Goal: Task Accomplishment & Management: Manage account settings

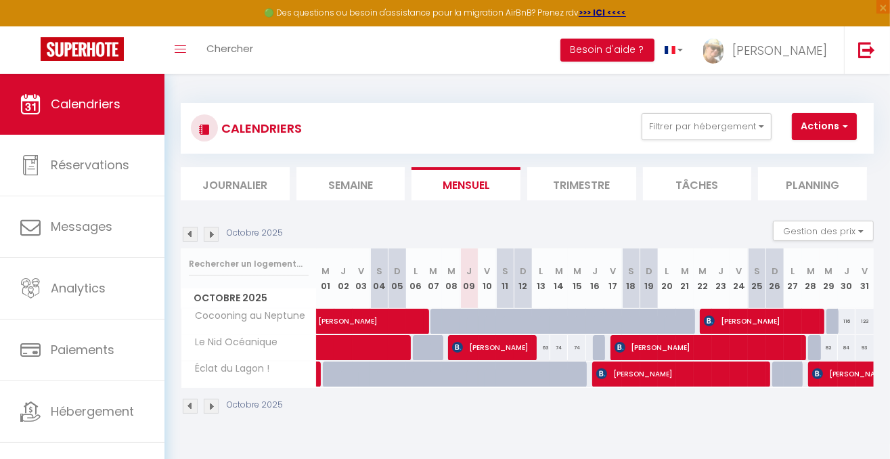
click at [187, 234] on img at bounding box center [190, 234] width 15 height 15
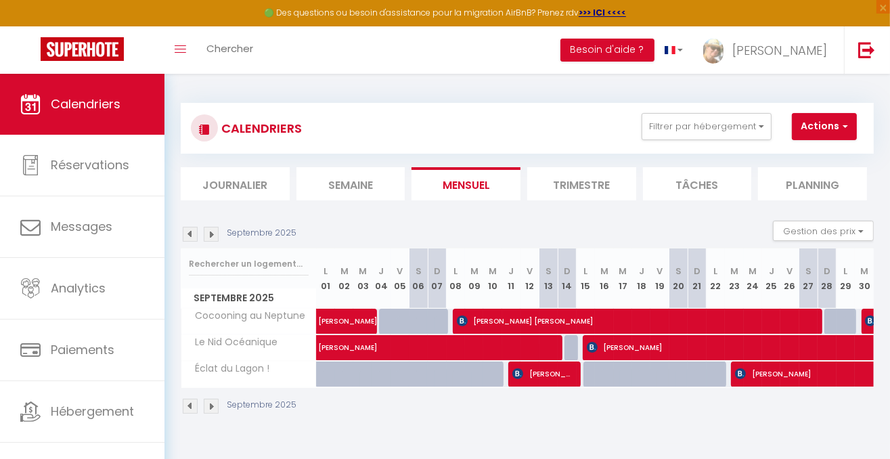
click at [188, 235] on img at bounding box center [190, 234] width 15 height 15
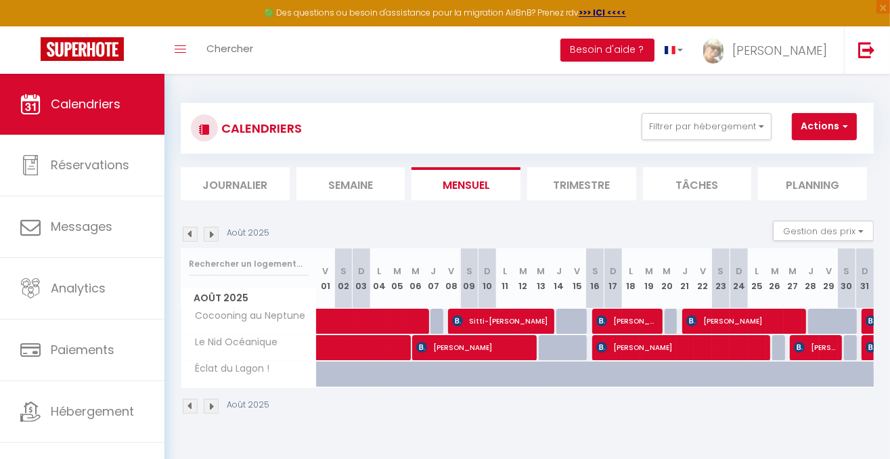
click at [188, 236] on img at bounding box center [190, 234] width 15 height 15
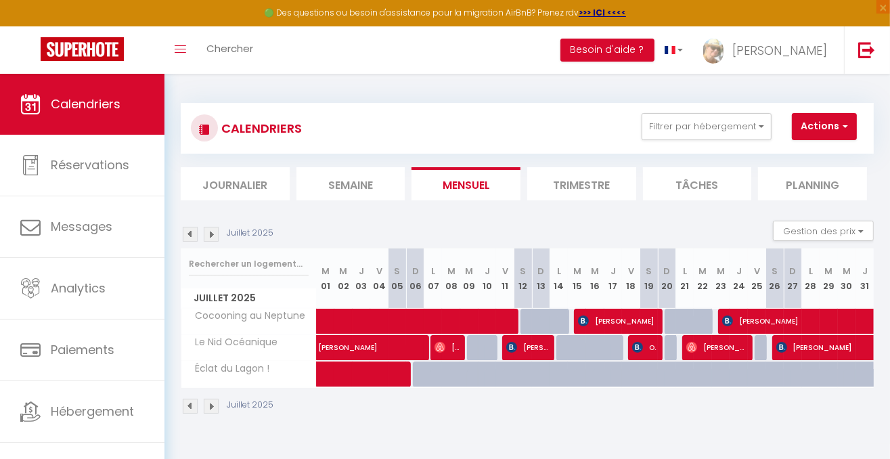
click at [188, 236] on img at bounding box center [190, 234] width 15 height 15
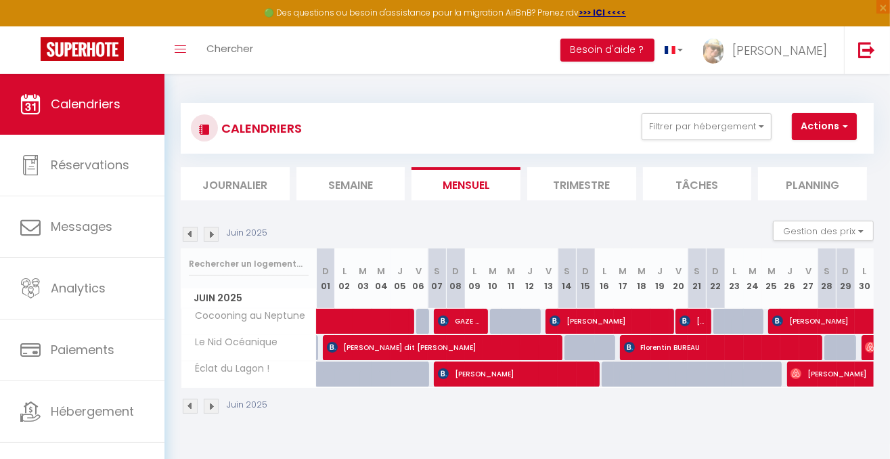
click at [188, 236] on img at bounding box center [190, 234] width 15 height 15
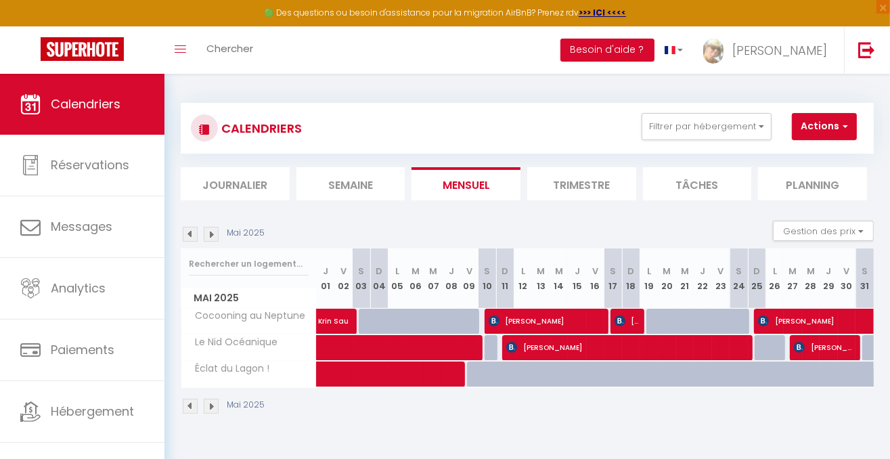
click at [188, 236] on img at bounding box center [190, 234] width 15 height 15
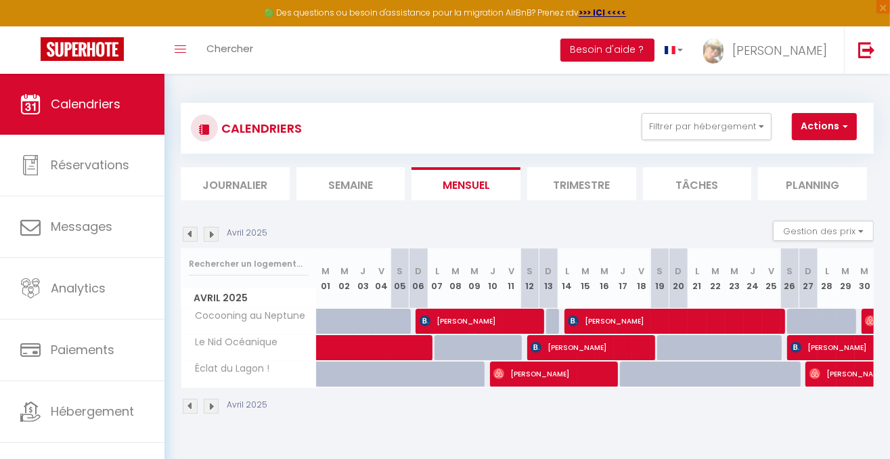
click at [188, 236] on img at bounding box center [190, 234] width 15 height 15
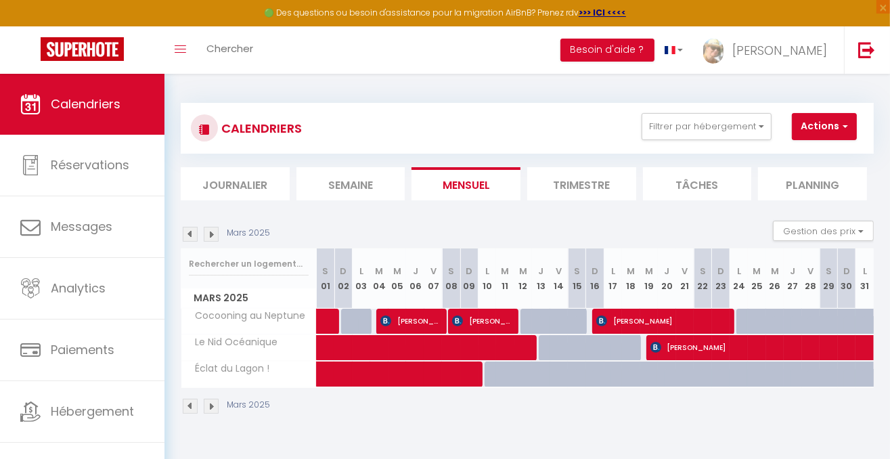
click at [188, 236] on img at bounding box center [190, 234] width 15 height 15
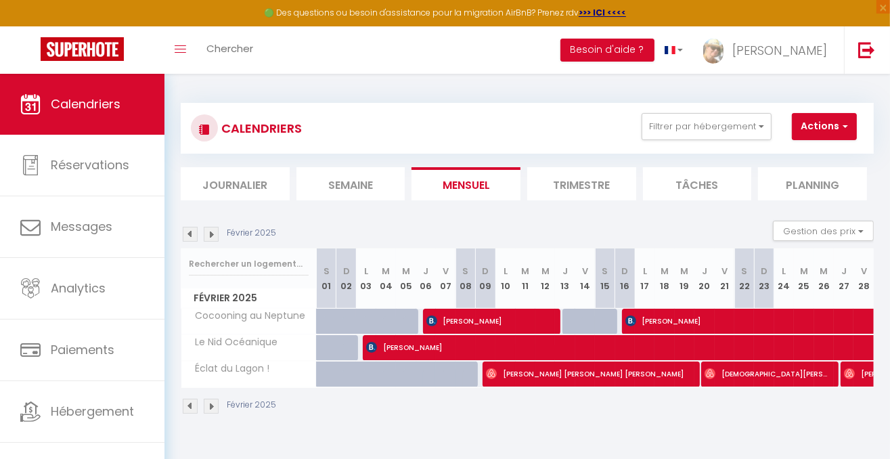
click at [188, 236] on img at bounding box center [190, 234] width 15 height 15
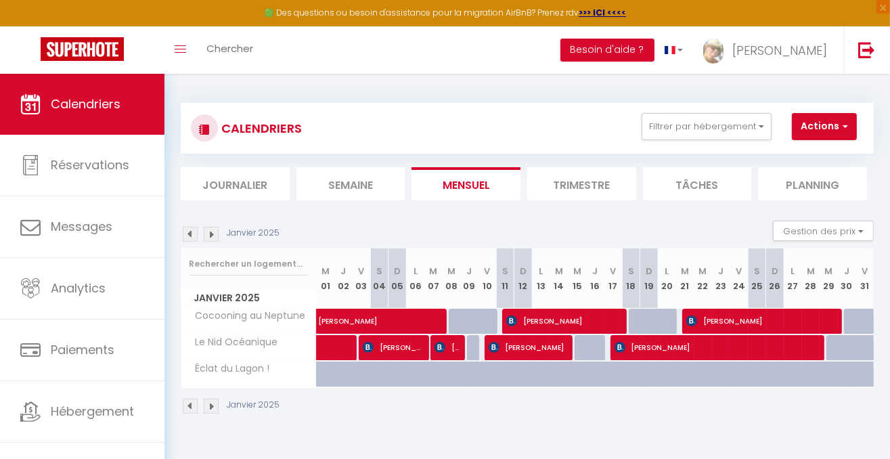
click at [184, 233] on img at bounding box center [190, 234] width 15 height 15
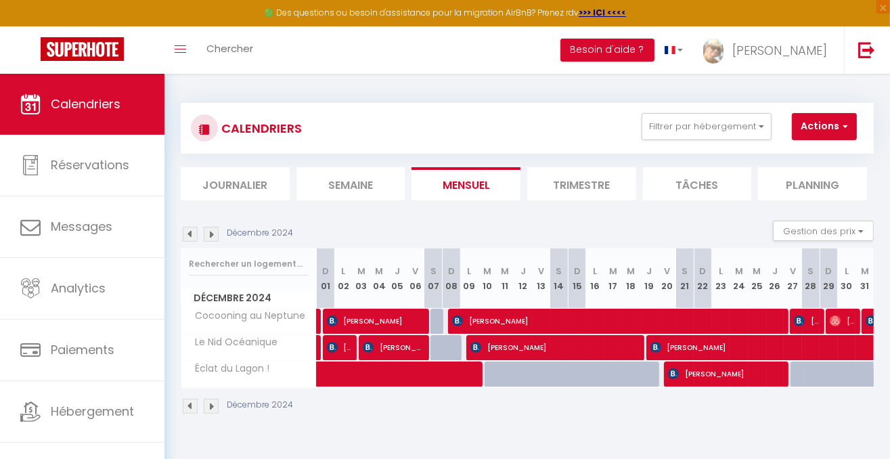
click at [214, 234] on img at bounding box center [211, 234] width 15 height 15
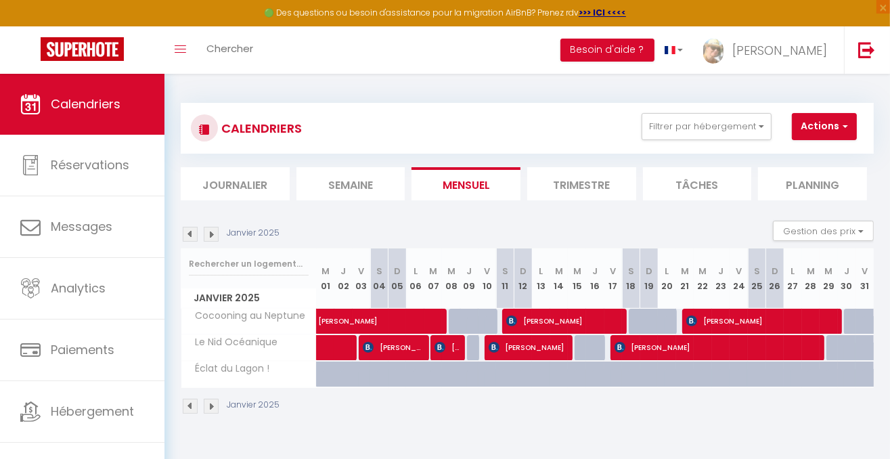
click at [213, 238] on img at bounding box center [211, 234] width 15 height 15
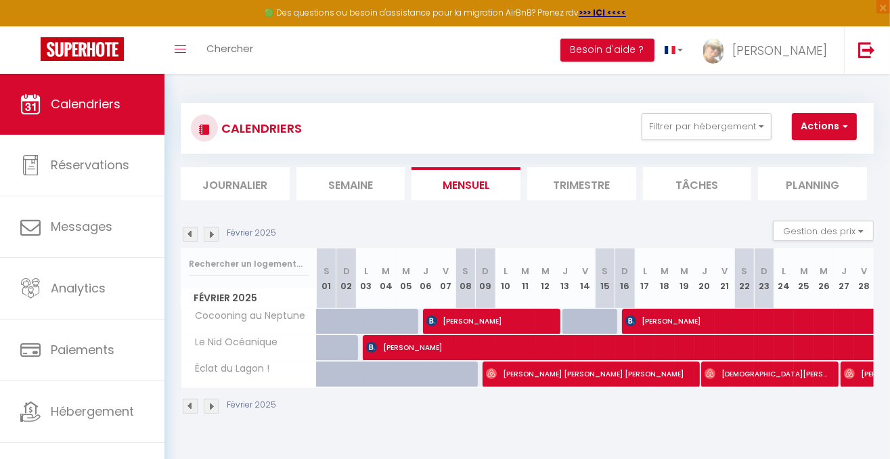
click at [211, 234] on img at bounding box center [211, 234] width 15 height 15
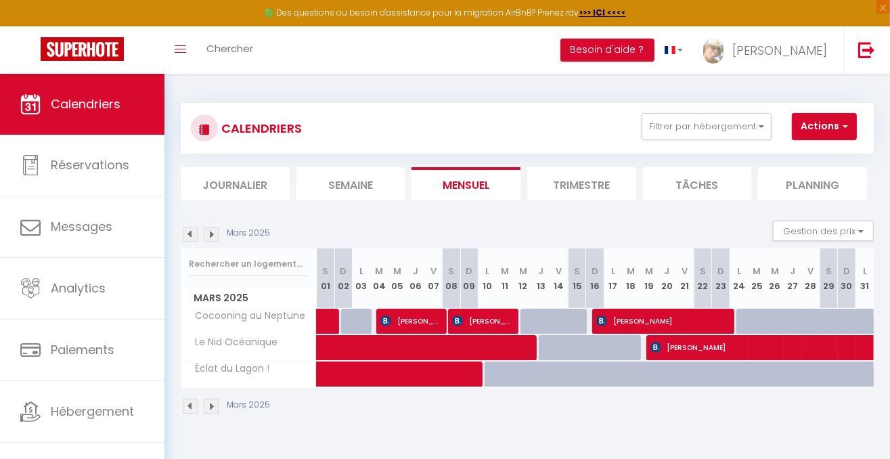
click at [214, 235] on img at bounding box center [211, 234] width 15 height 15
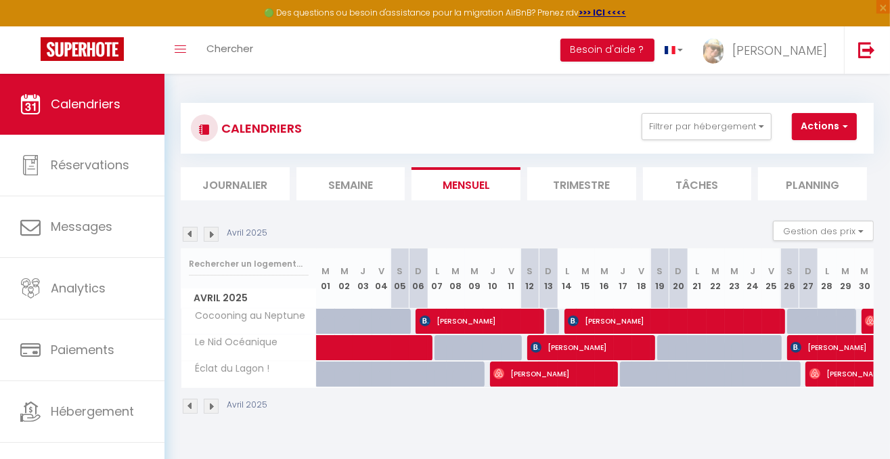
click at [211, 236] on img at bounding box center [211, 234] width 15 height 15
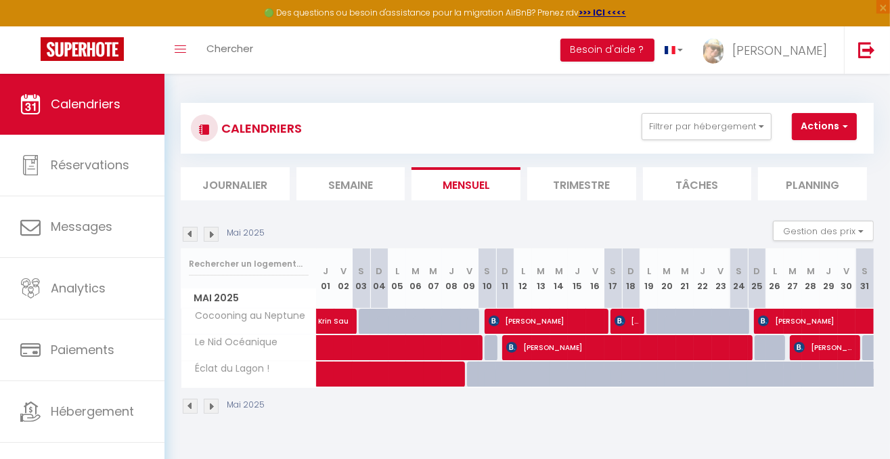
click at [191, 235] on img at bounding box center [190, 234] width 15 height 15
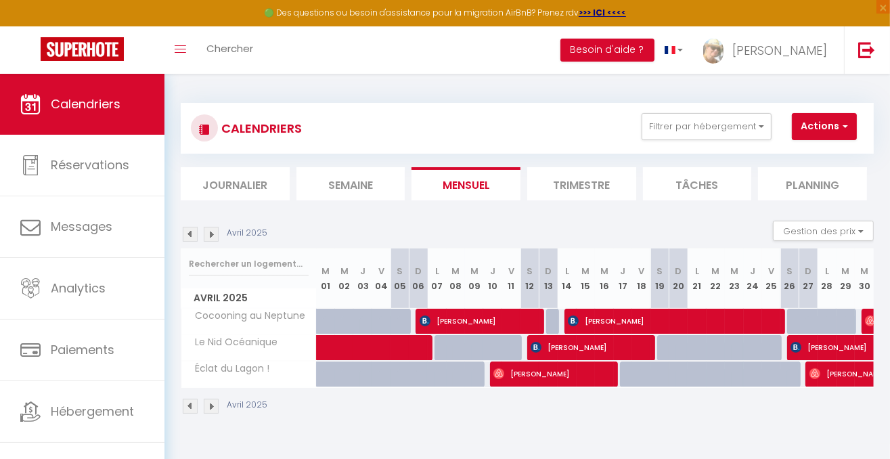
click at [213, 236] on img at bounding box center [211, 234] width 15 height 15
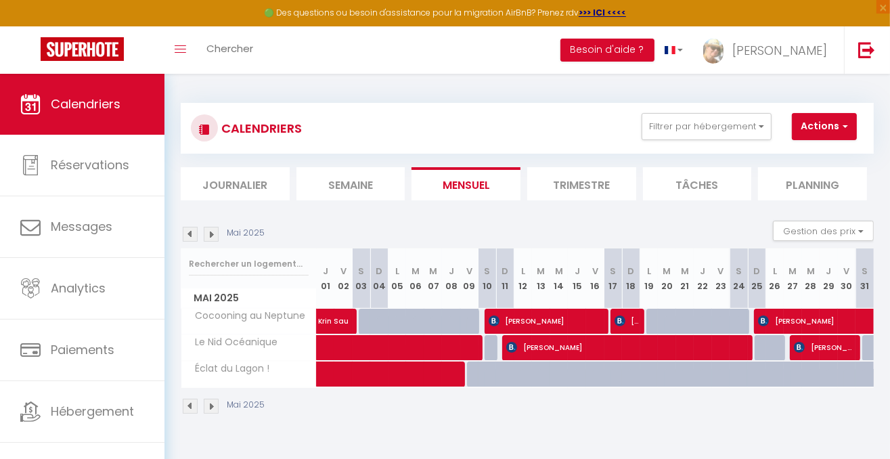
click at [213, 236] on img at bounding box center [211, 234] width 15 height 15
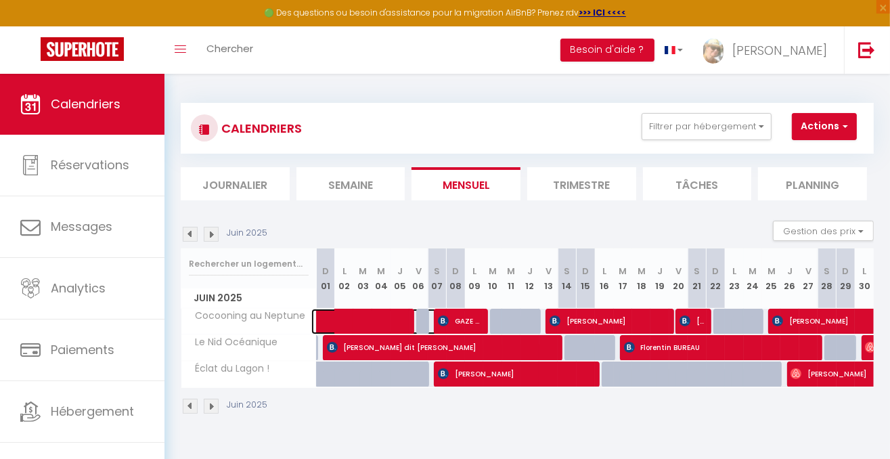
click at [349, 321] on span at bounding box center [405, 322] width 156 height 26
select select "OK"
select select "0"
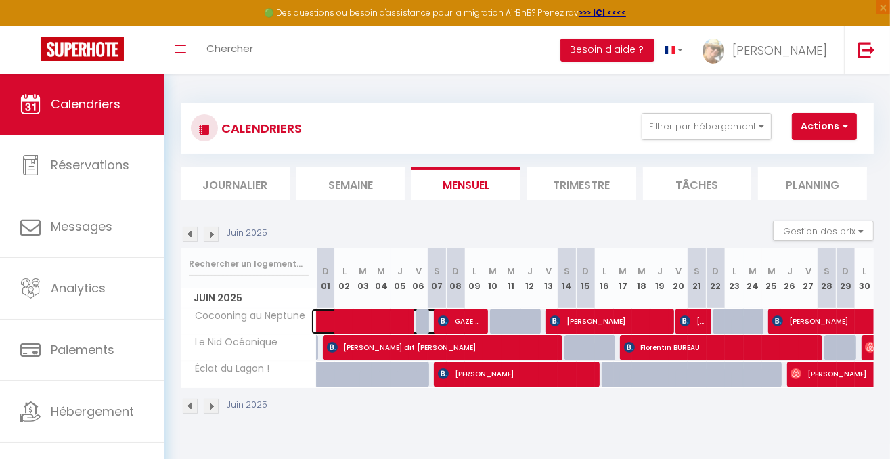
select select "1"
select select
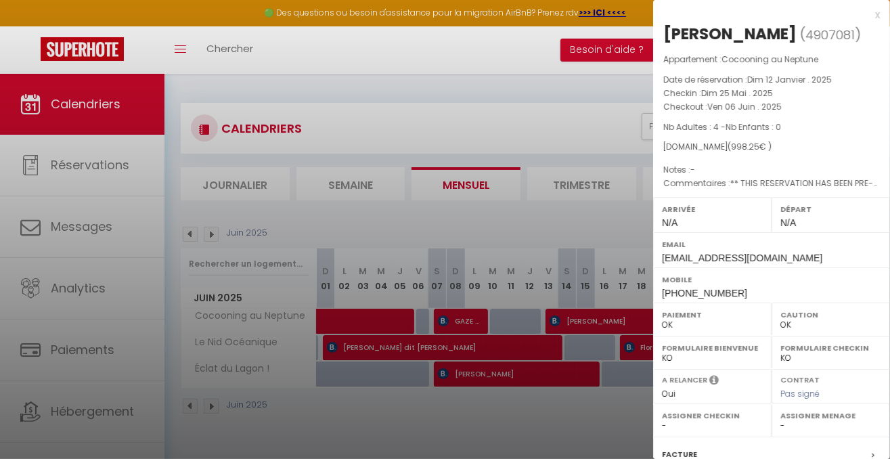
click at [867, 15] on div "x" at bounding box center [766, 15] width 227 height 16
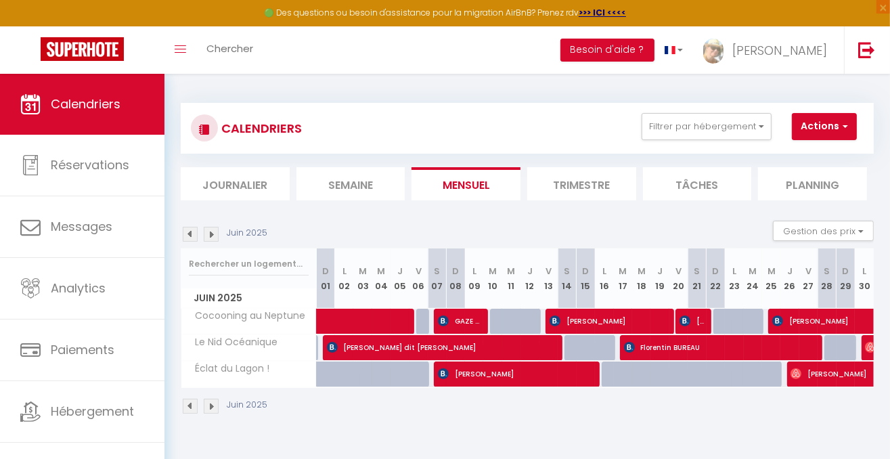
click at [192, 234] on img at bounding box center [190, 234] width 15 height 15
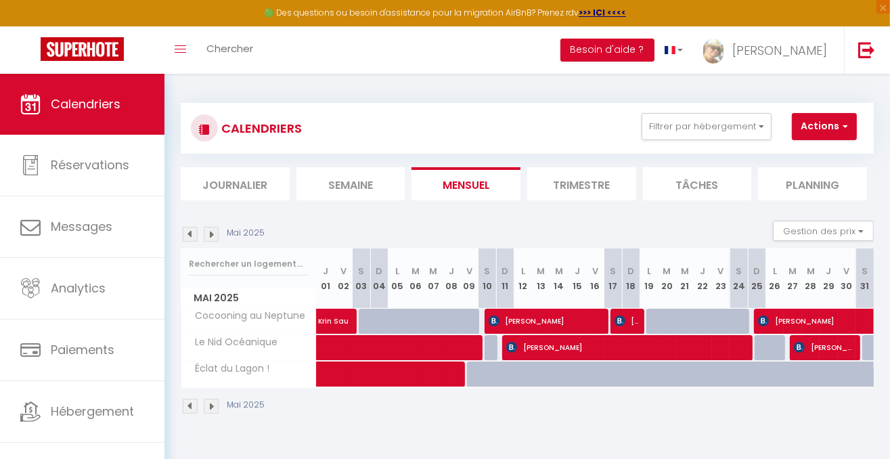
click at [191, 233] on img at bounding box center [190, 234] width 15 height 15
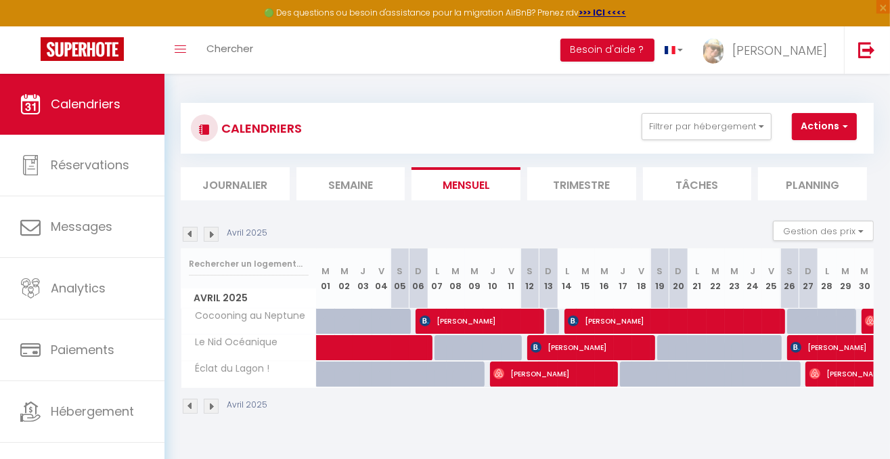
click at [190, 232] on img at bounding box center [190, 234] width 15 height 15
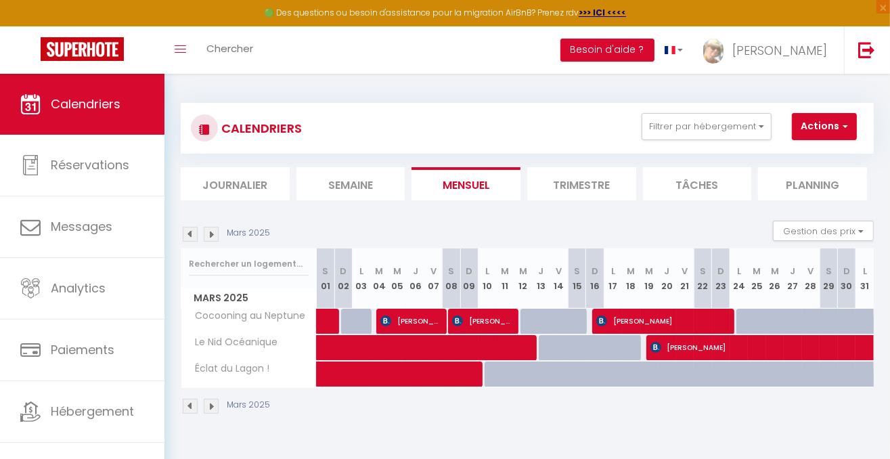
click at [190, 232] on img at bounding box center [190, 234] width 15 height 15
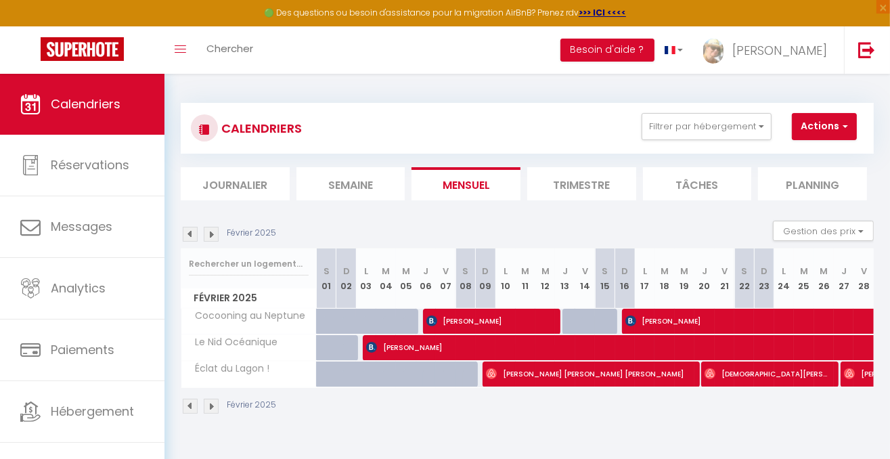
click at [190, 232] on img at bounding box center [190, 234] width 15 height 15
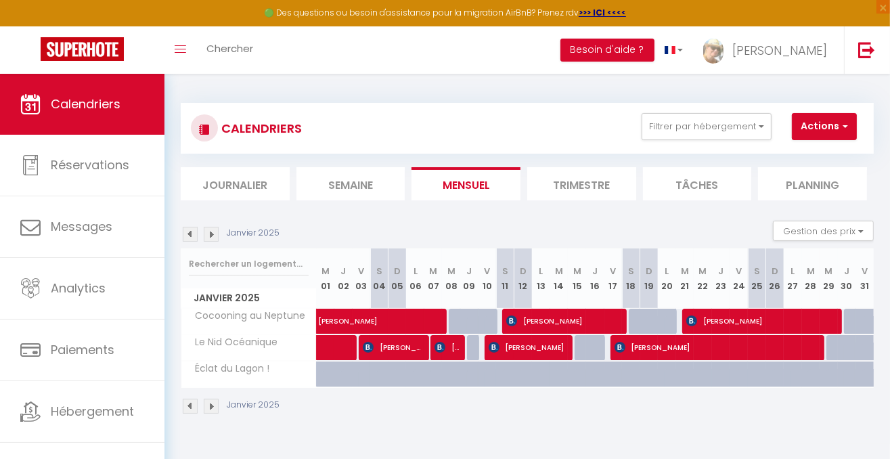
click at [214, 233] on img at bounding box center [211, 234] width 15 height 15
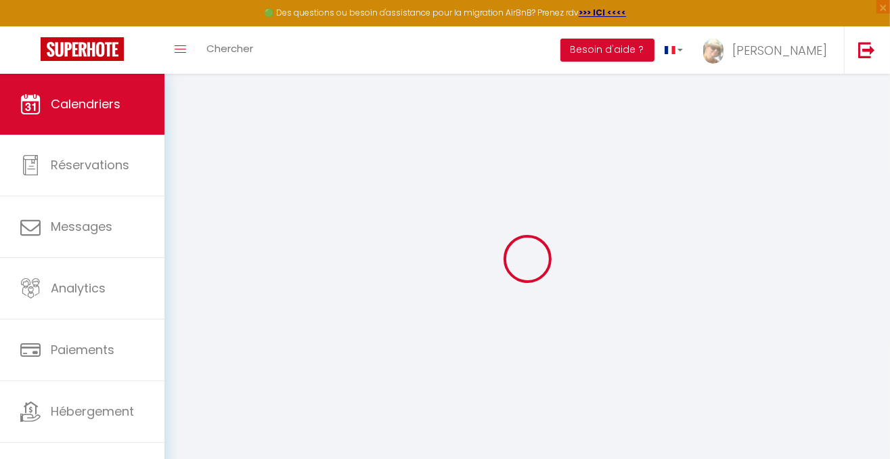
click at [214, 233] on div at bounding box center [527, 258] width 693 height 337
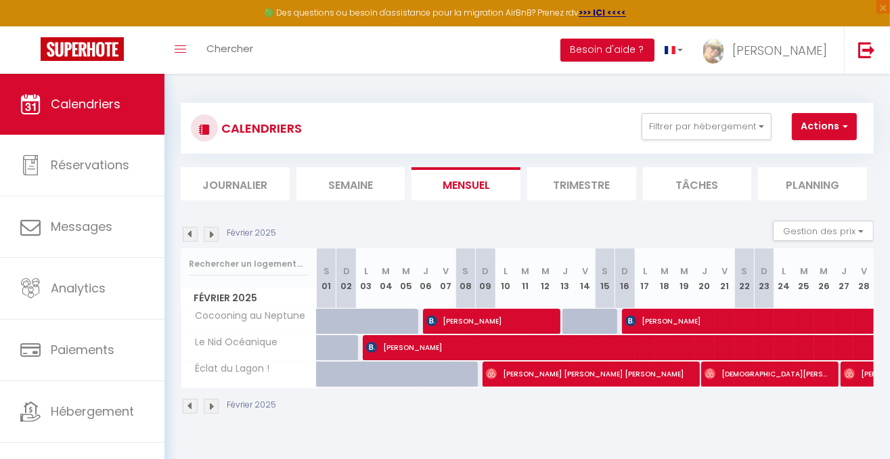
click at [187, 236] on img at bounding box center [190, 234] width 15 height 15
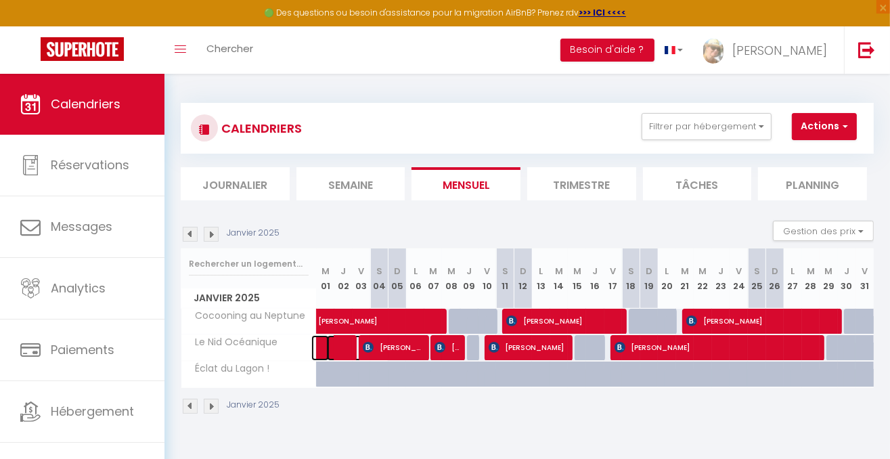
click at [325, 344] on link at bounding box center [320, 348] width 18 height 26
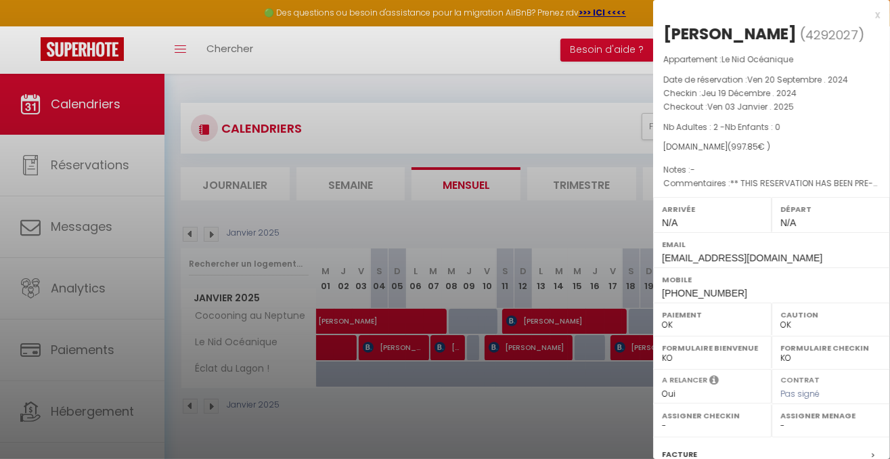
click at [868, 12] on div "x" at bounding box center [766, 15] width 227 height 16
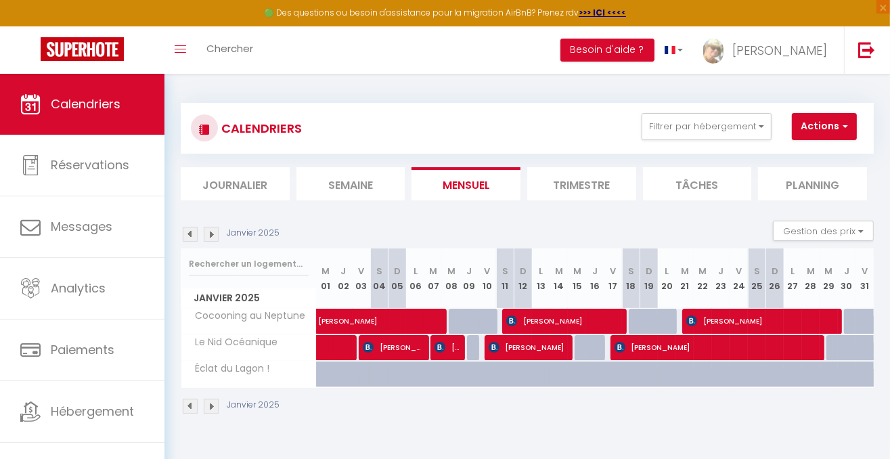
click at [211, 234] on img at bounding box center [211, 234] width 15 height 15
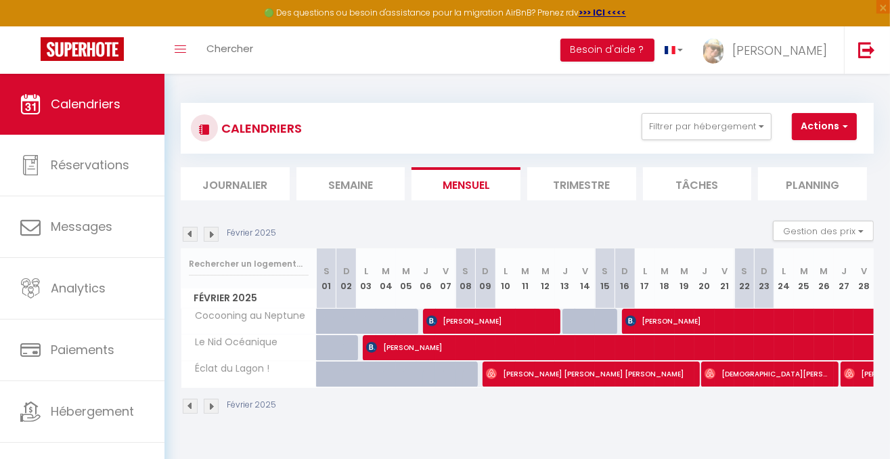
click at [211, 234] on img at bounding box center [211, 234] width 15 height 15
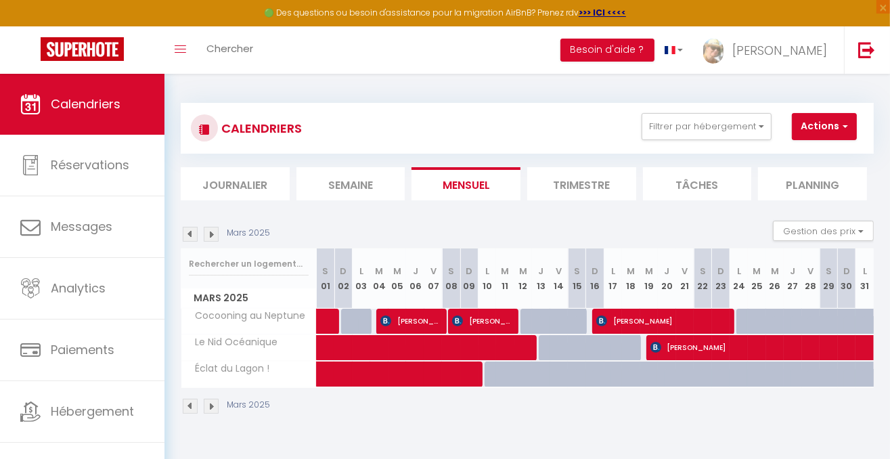
click at [211, 234] on img at bounding box center [211, 234] width 15 height 15
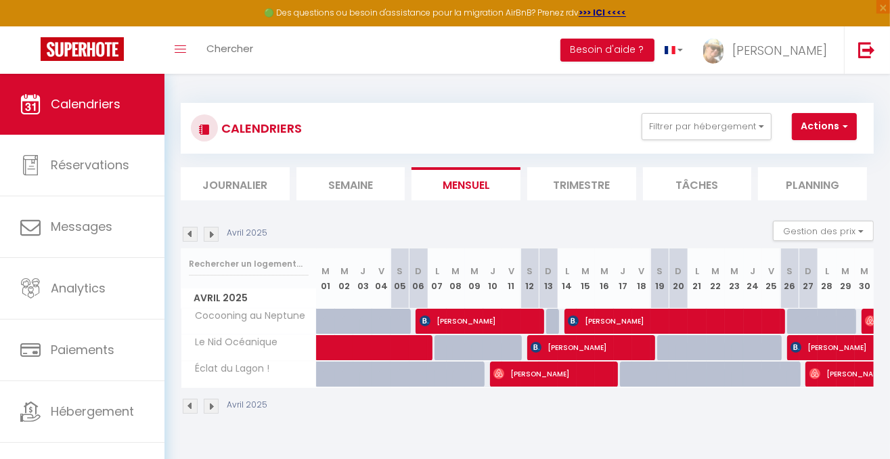
click at [211, 234] on img at bounding box center [211, 234] width 15 height 15
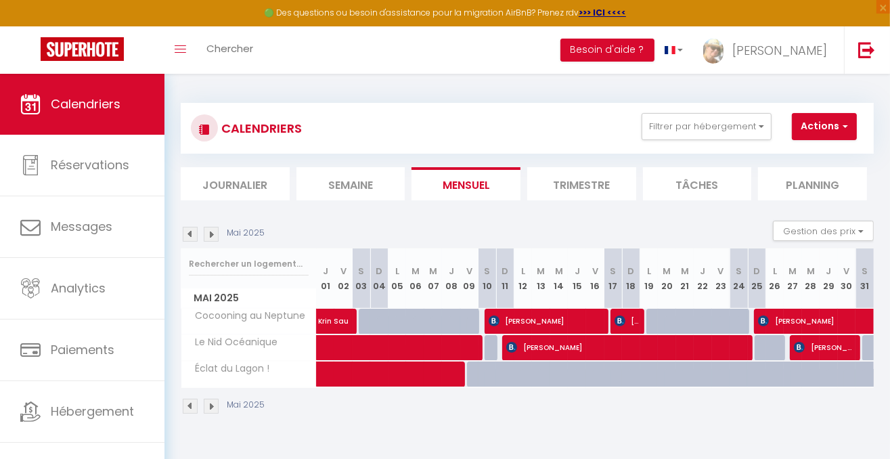
click at [211, 234] on img at bounding box center [211, 234] width 15 height 15
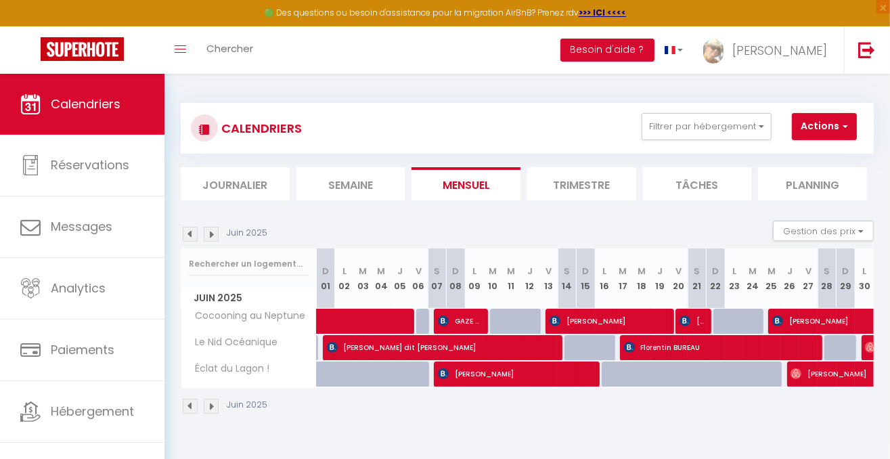
click at [213, 236] on img at bounding box center [211, 234] width 15 height 15
